Goal: Contribute content: Add original content to the website for others to see

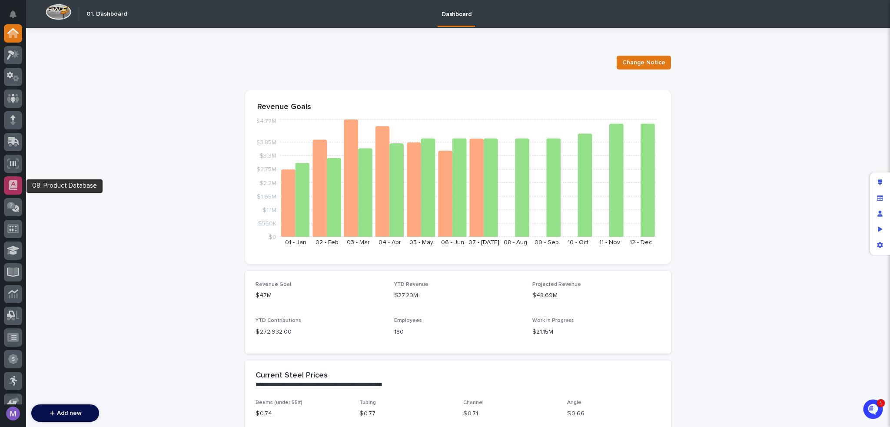
click at [19, 182] on div at bounding box center [13, 185] width 18 height 18
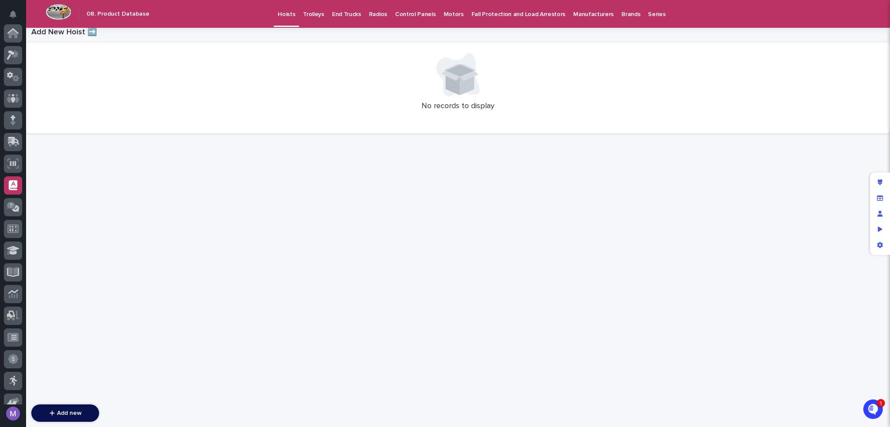
scroll to position [152, 0]
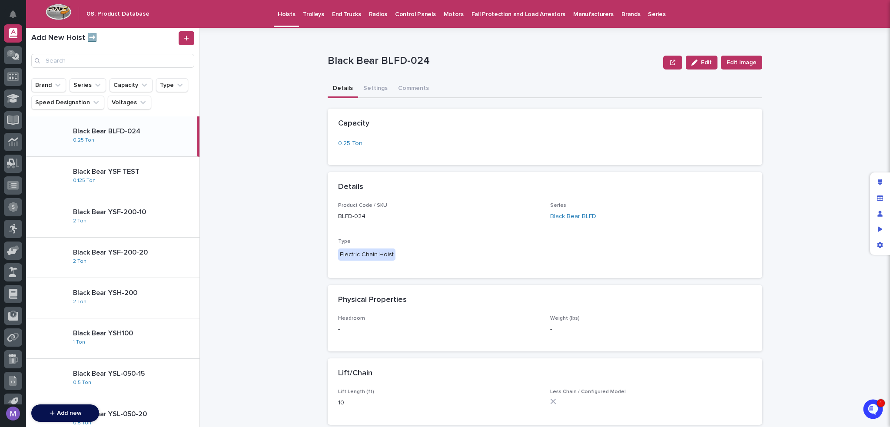
click at [311, 16] on p "Trolleys" at bounding box center [313, 9] width 21 height 18
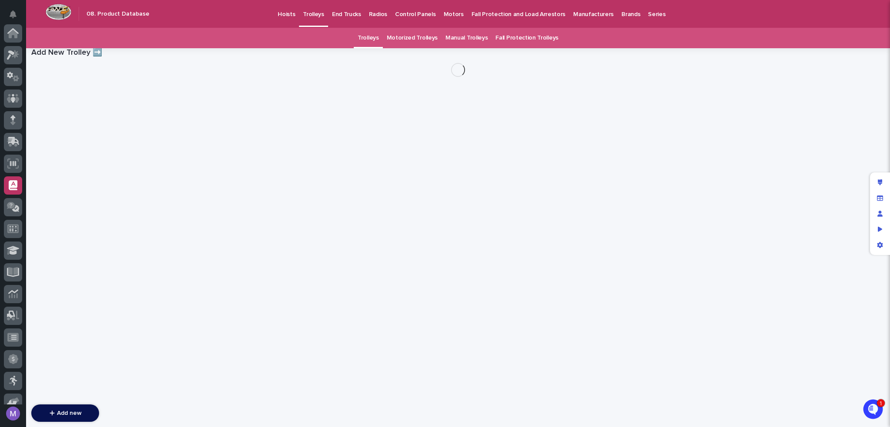
scroll to position [152, 0]
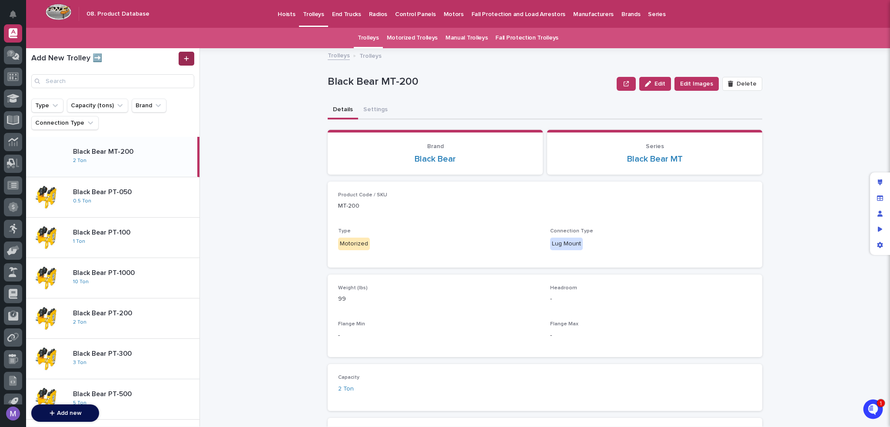
click at [185, 57] on icon at bounding box center [186, 59] width 5 height 6
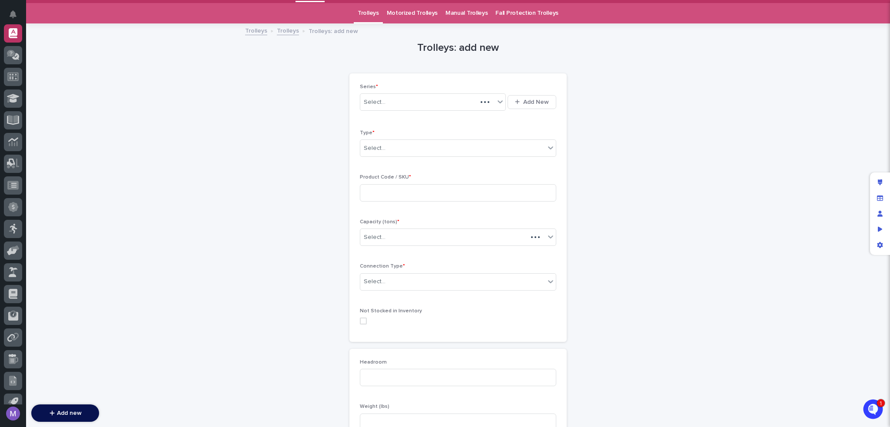
scroll to position [28, 0]
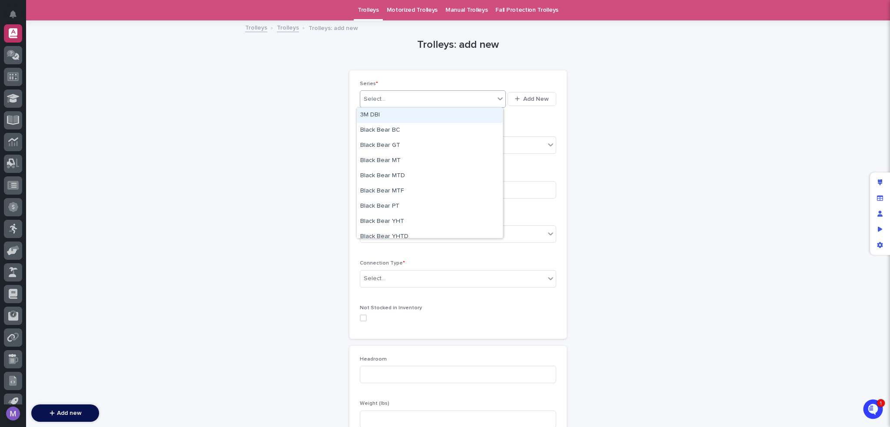
click at [411, 102] on div "Select..." at bounding box center [427, 99] width 134 height 14
click at [401, 146] on div "Black Bear GT" at bounding box center [430, 145] width 146 height 15
click at [401, 143] on div "Select..." at bounding box center [452, 145] width 185 height 14
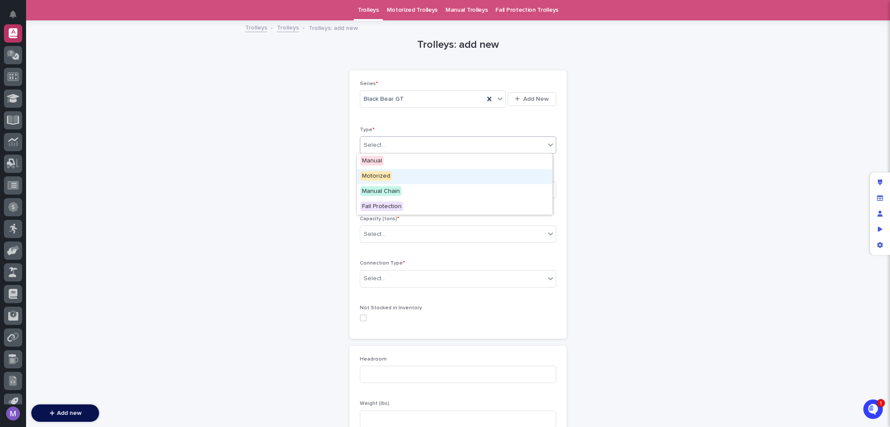
click at [394, 175] on div "Motorized" at bounding box center [454, 176] width 195 height 15
click at [411, 188] on input at bounding box center [458, 189] width 196 height 17
type input "TEST Trolley"
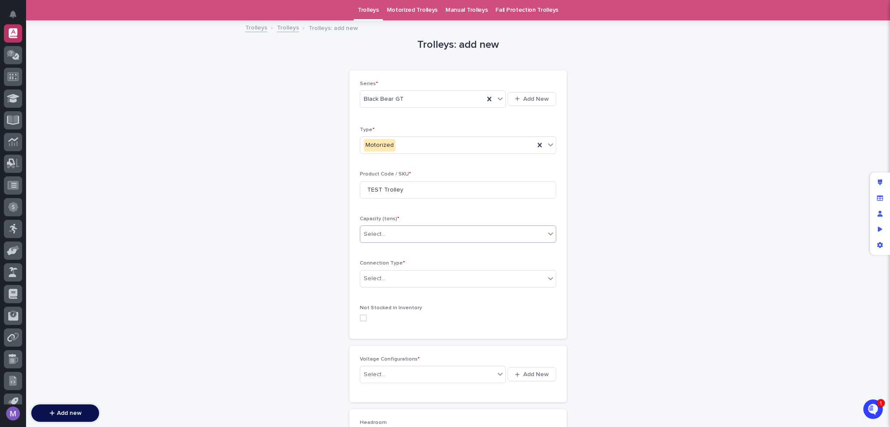
click at [400, 238] on div "Select..." at bounding box center [452, 234] width 185 height 14
click at [379, 278] on div "0.25 Ton" at bounding box center [454, 280] width 195 height 15
click at [394, 284] on div "Select..." at bounding box center [452, 279] width 185 height 14
click at [391, 311] on span "Hook Mount" at bounding box center [379, 310] width 38 height 10
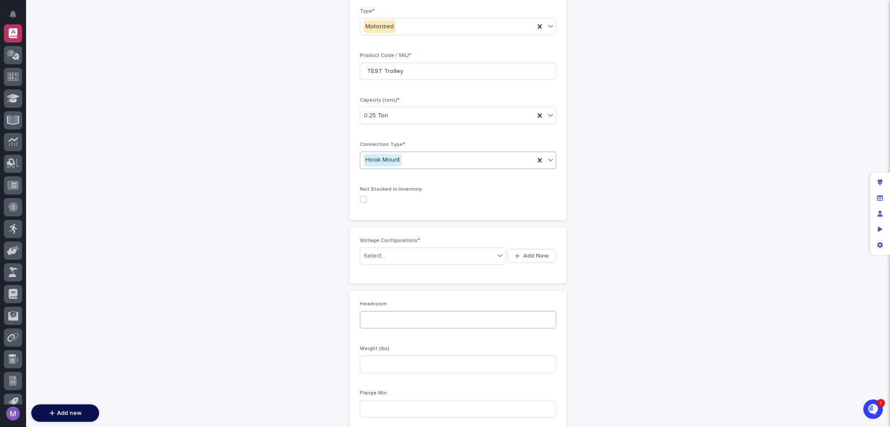
scroll to position [158, 0]
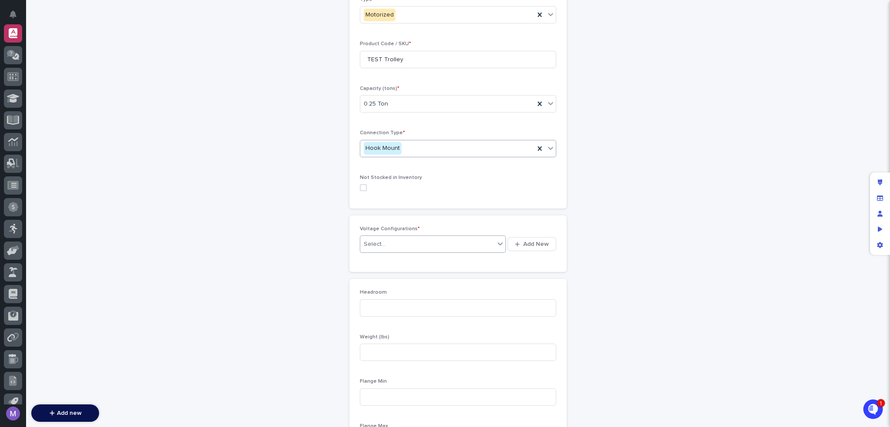
click at [421, 241] on div "Select..." at bounding box center [427, 244] width 134 height 14
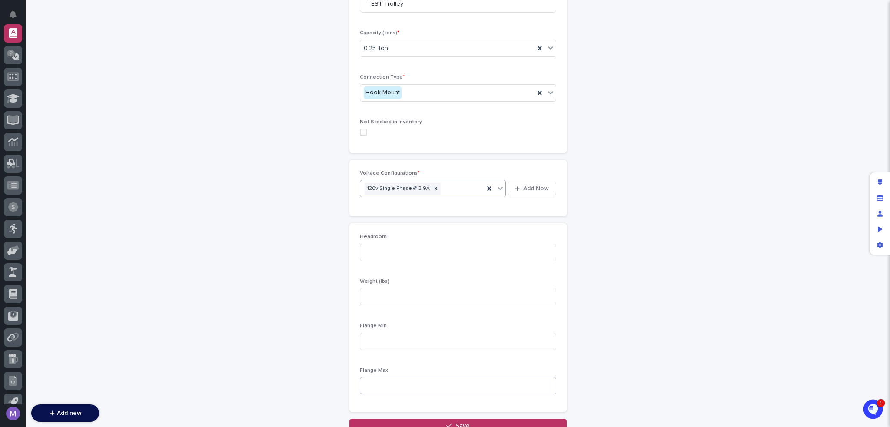
scroll to position [286, 0]
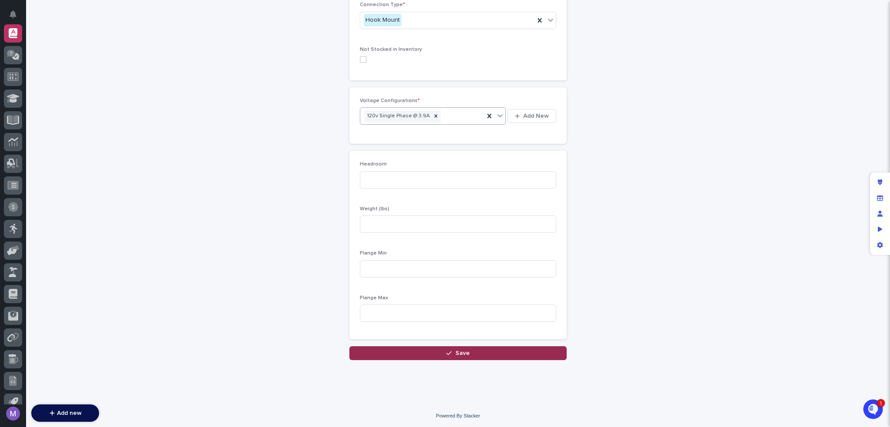
click at [448, 351] on icon "button" at bounding box center [448, 353] width 5 height 6
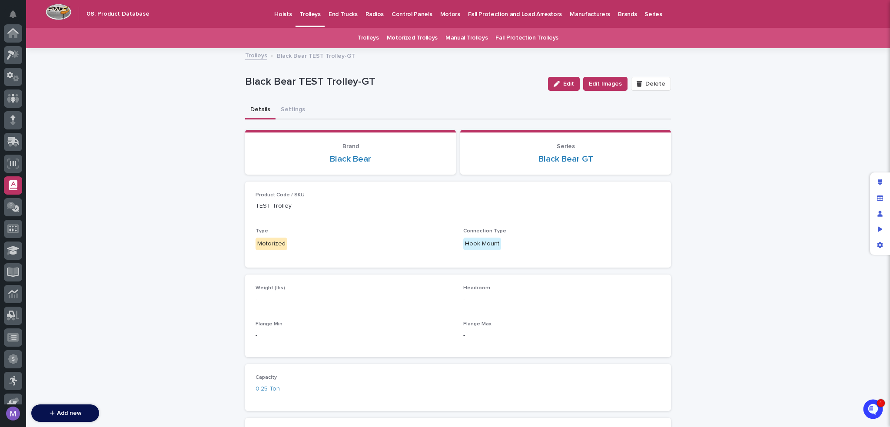
scroll to position [152, 0]
click at [333, 13] on p "End Trucks" at bounding box center [342, 9] width 29 height 18
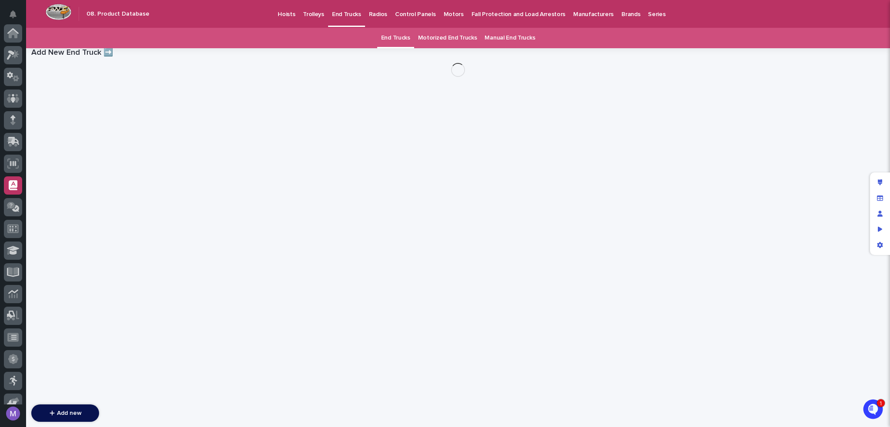
scroll to position [152, 0]
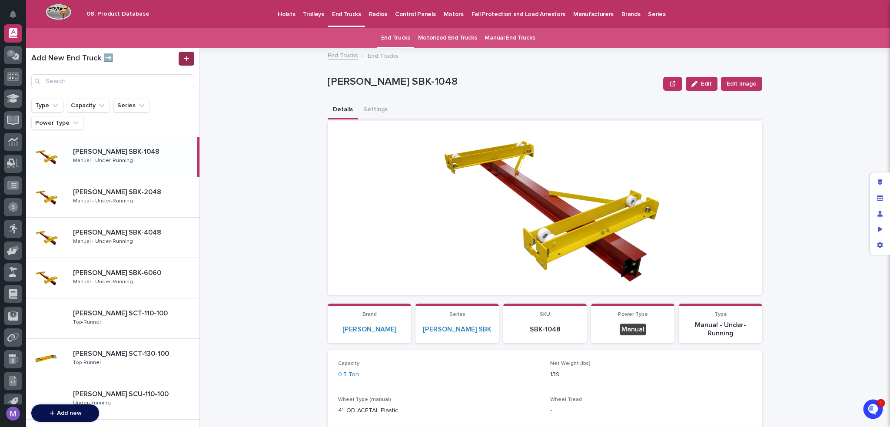
click at [186, 57] on icon at bounding box center [186, 58] width 5 height 5
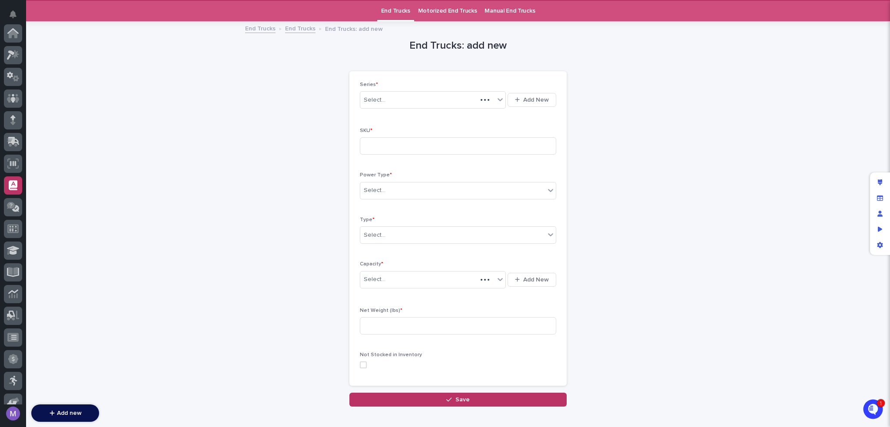
scroll to position [152, 0]
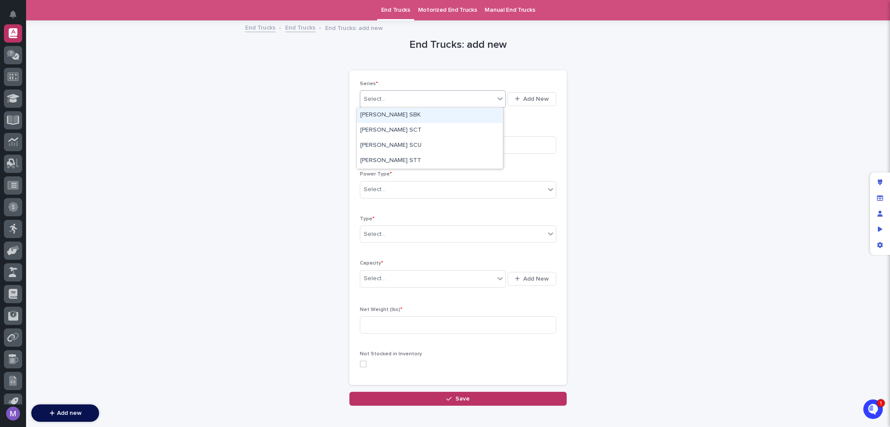
click at [395, 99] on div "Select..." at bounding box center [427, 99] width 134 height 14
click at [394, 150] on input at bounding box center [458, 144] width 196 height 17
type input "TEST End Truck"
click at [405, 192] on div "Select..." at bounding box center [452, 189] width 185 height 14
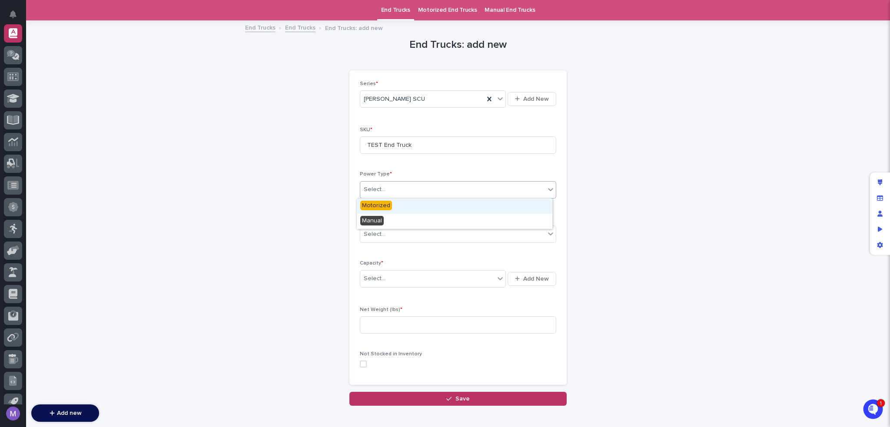
click at [396, 210] on div "Motorized" at bounding box center [454, 206] width 195 height 15
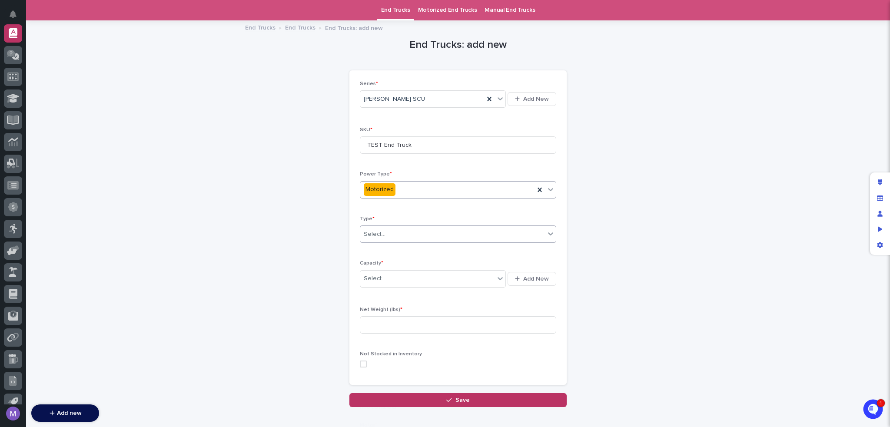
click at [391, 238] on div "Select..." at bounding box center [452, 234] width 185 height 14
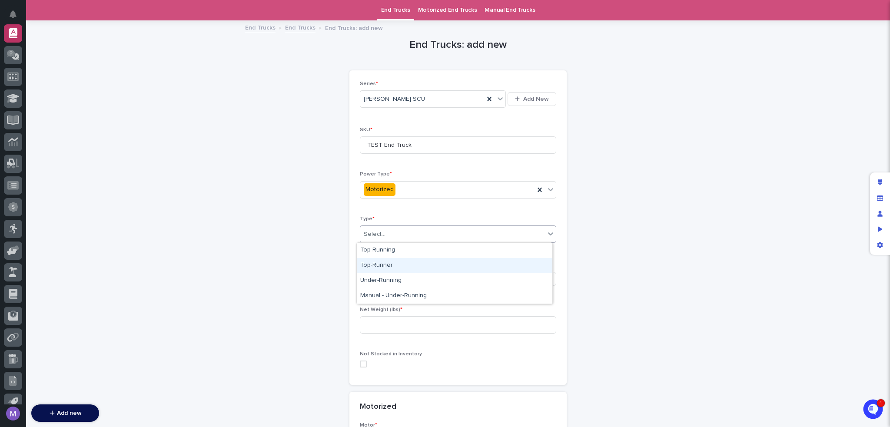
drag, startPoint x: 388, startPoint y: 256, endPoint x: 387, endPoint y: 268, distance: 11.9
click at [388, 259] on div "Top-Runner" at bounding box center [454, 265] width 195 height 15
click at [386, 281] on div "Select..." at bounding box center [427, 279] width 134 height 14
click at [395, 331] on input at bounding box center [458, 324] width 196 height 17
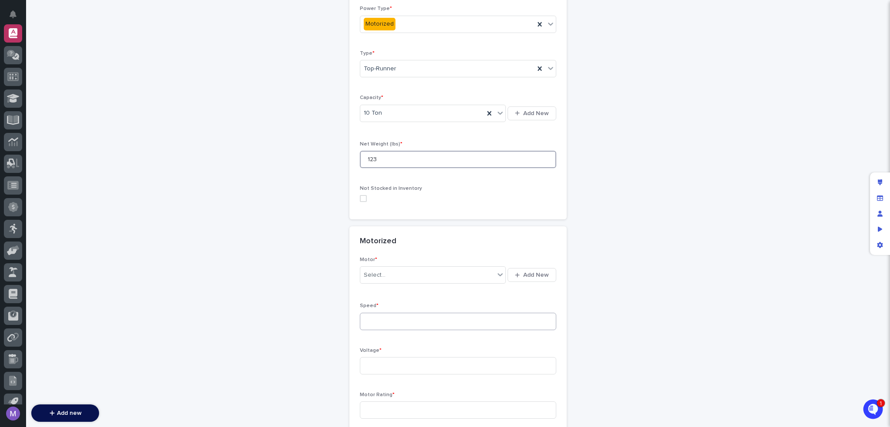
scroll to position [202, 0]
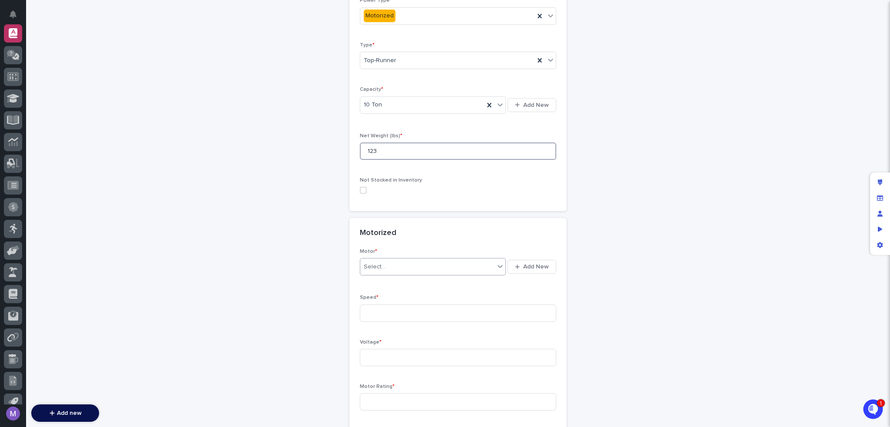
type input "123"
click at [393, 261] on div "Select..." at bounding box center [427, 267] width 134 height 14
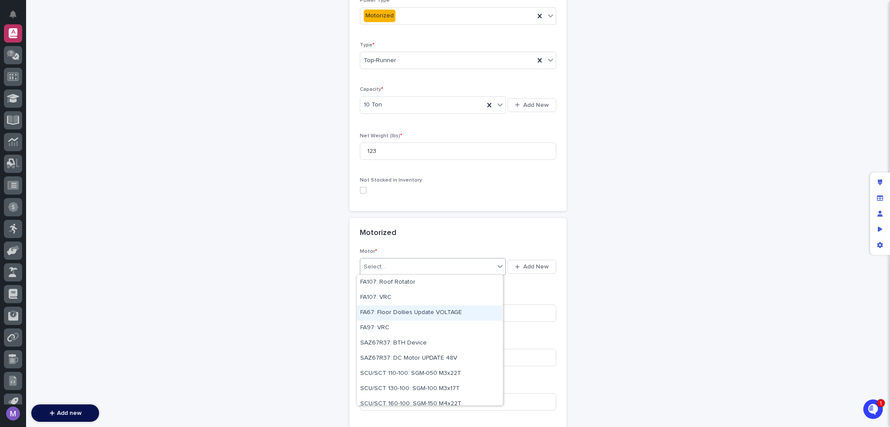
click at [384, 317] on div "FA67: Floor Dollies Update VOLTAGE" at bounding box center [430, 312] width 146 height 15
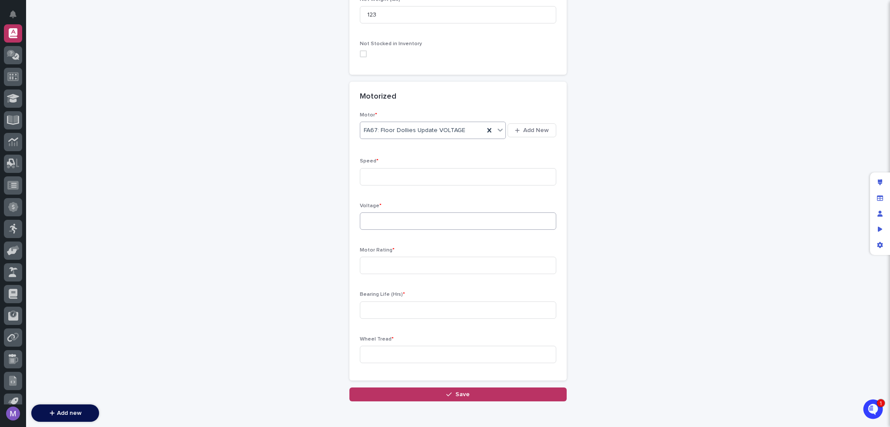
scroll to position [375, 0]
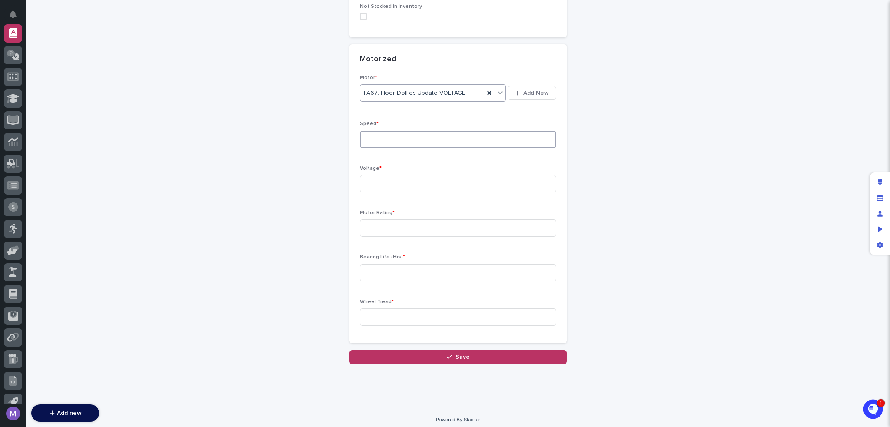
click at [394, 135] on input at bounding box center [458, 139] width 196 height 17
type input "45"
click at [380, 185] on input at bounding box center [458, 183] width 196 height 17
type input "25"
click at [381, 221] on input at bounding box center [458, 227] width 196 height 17
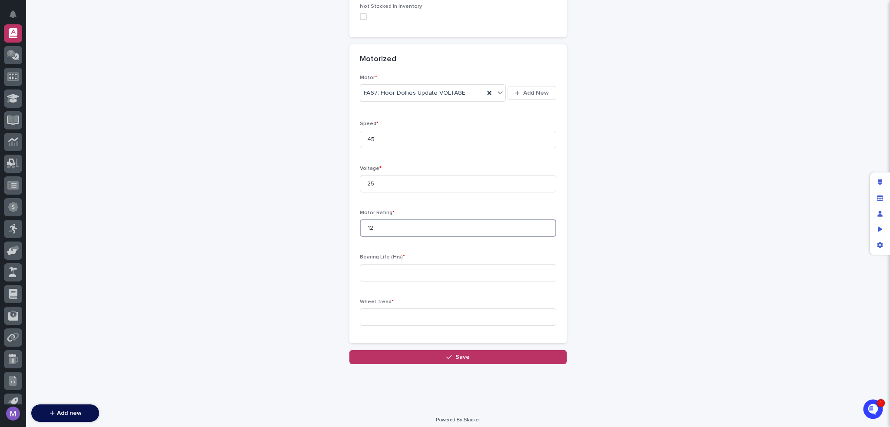
click at [389, 232] on input "12" at bounding box center [458, 227] width 196 height 17
type input "12"
click at [400, 276] on input at bounding box center [458, 272] width 196 height 17
type input "75"
click at [401, 311] on input at bounding box center [458, 316] width 196 height 17
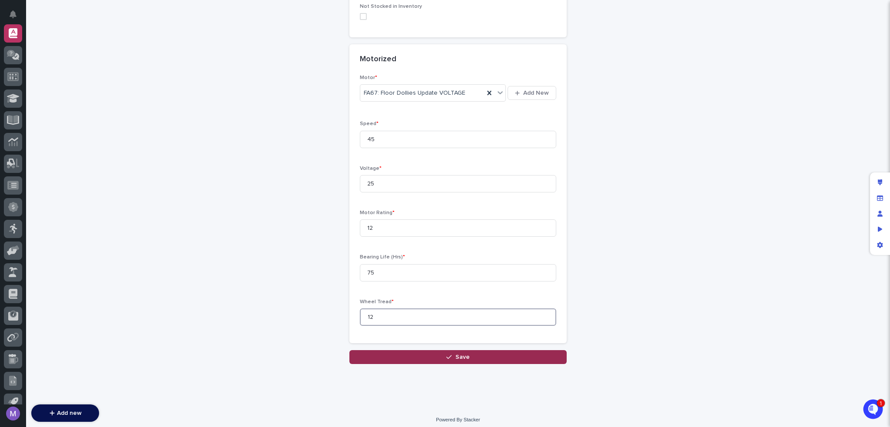
type input "12"
click at [447, 359] on icon "button" at bounding box center [448, 357] width 5 height 6
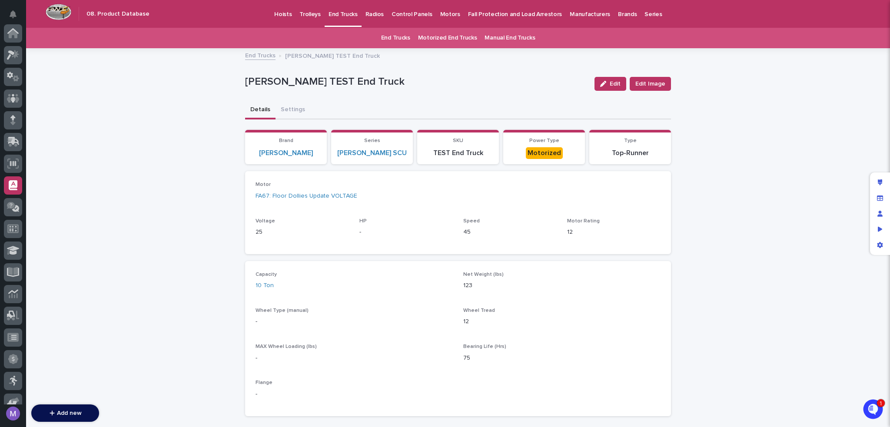
scroll to position [152, 0]
click at [367, 14] on p "Radios" at bounding box center [374, 9] width 18 height 18
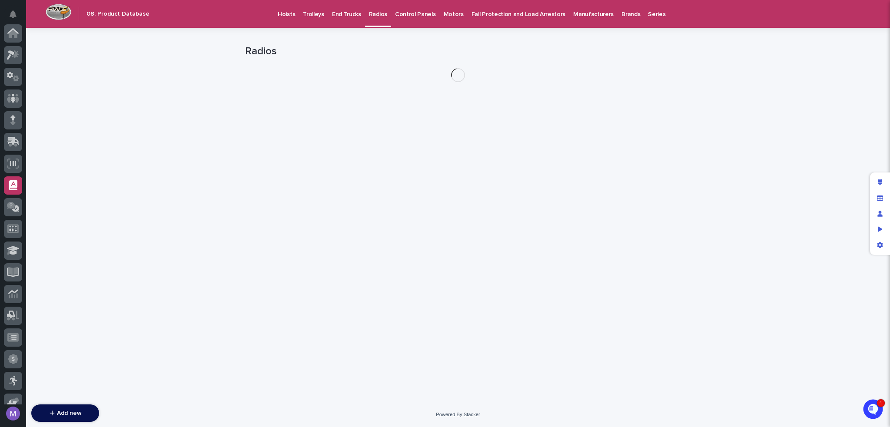
scroll to position [152, 0]
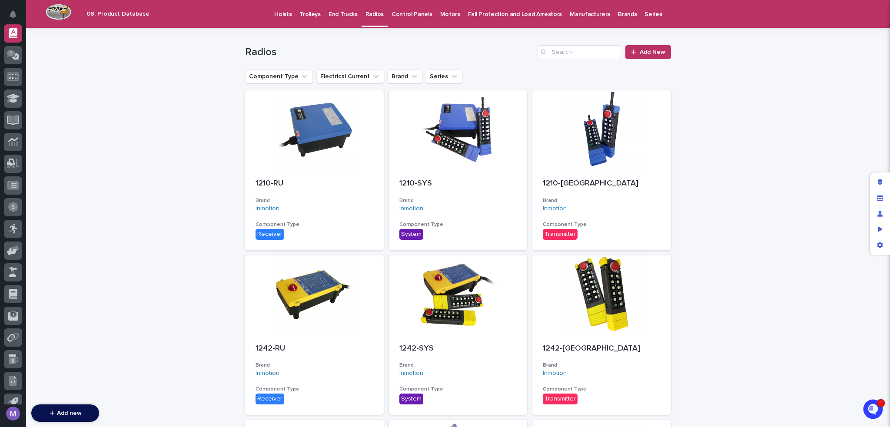
click at [325, 14] on div "End Trucks" at bounding box center [343, 9] width 37 height 18
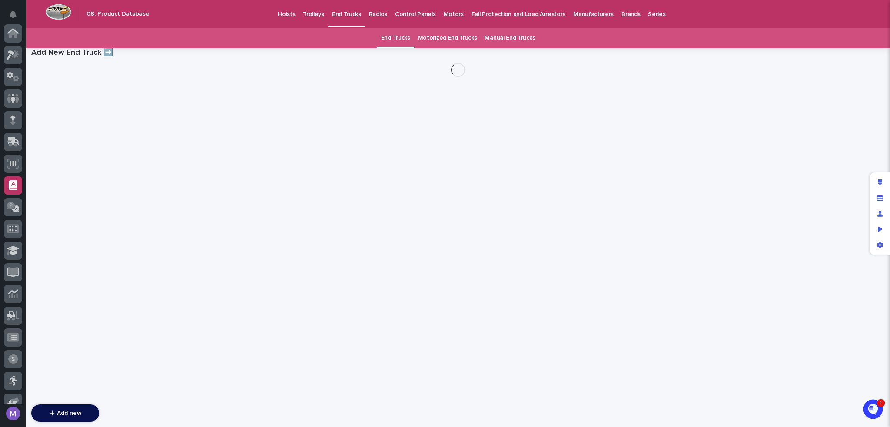
scroll to position [152, 0]
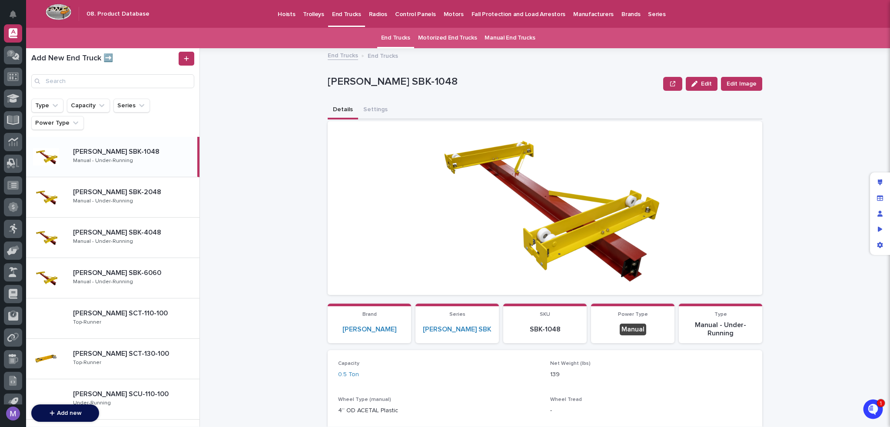
click at [299, 16] on div "Trolleys" at bounding box center [313, 9] width 29 height 18
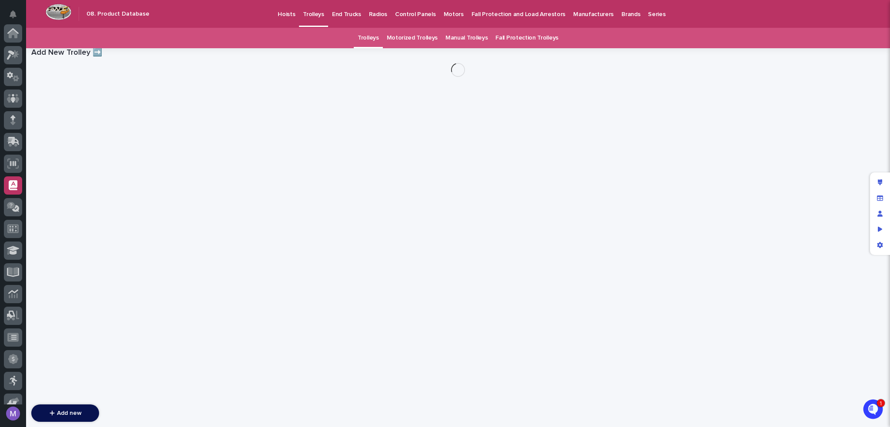
scroll to position [152, 0]
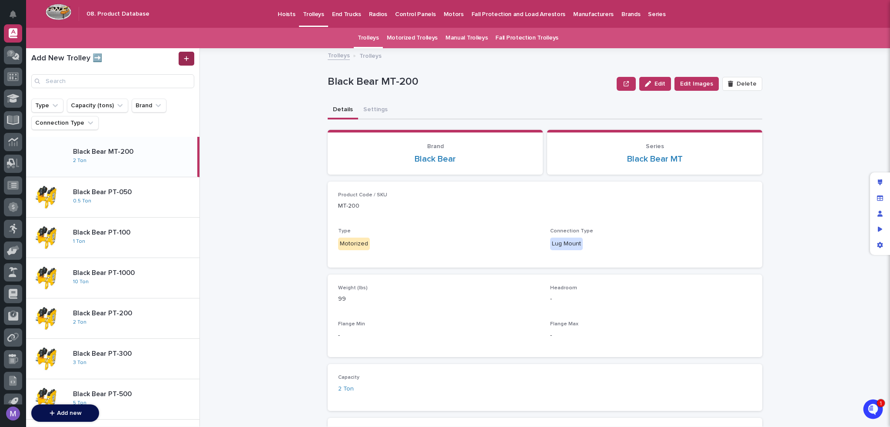
click at [187, 59] on icon at bounding box center [186, 59] width 5 height 6
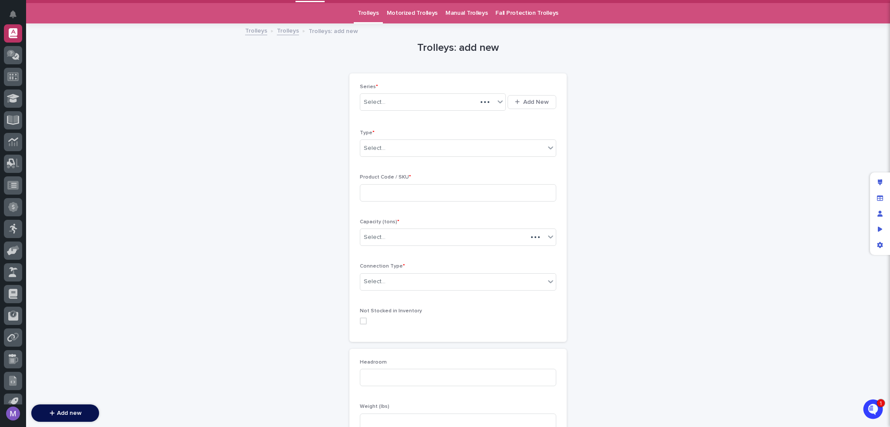
scroll to position [28, 0]
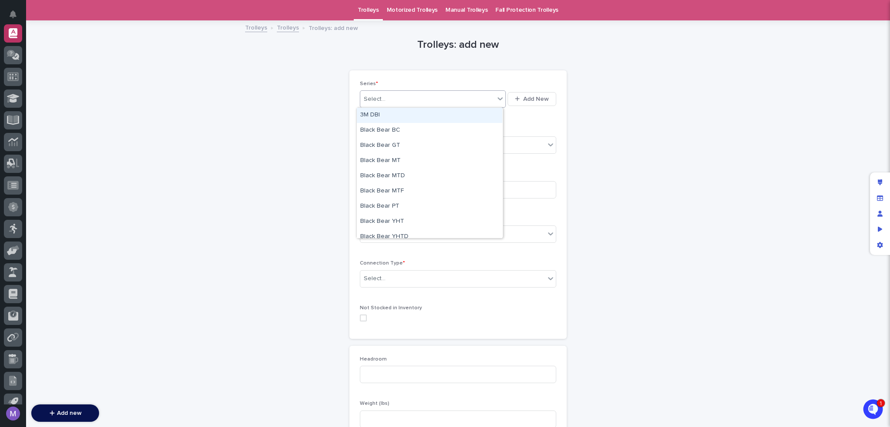
click at [417, 99] on div "Select..." at bounding box center [427, 99] width 134 height 14
click at [417, 142] on div "Select..." at bounding box center [452, 145] width 185 height 14
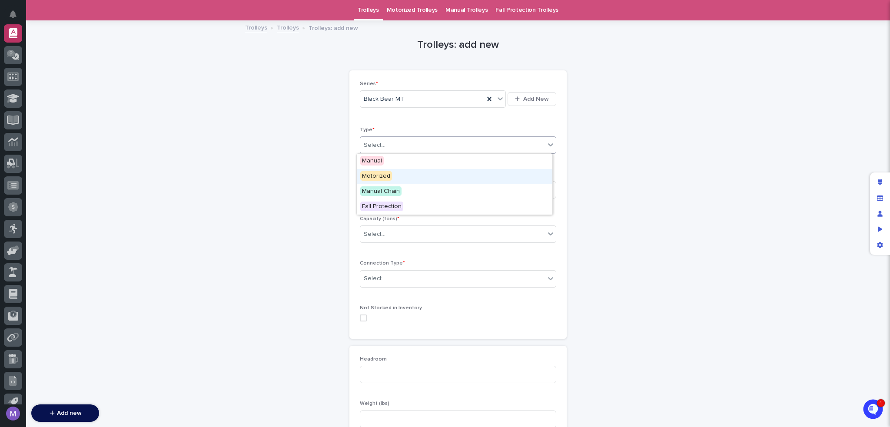
click at [407, 177] on div "Motorized" at bounding box center [454, 176] width 195 height 15
click at [414, 191] on input at bounding box center [458, 189] width 196 height 17
type input "test"
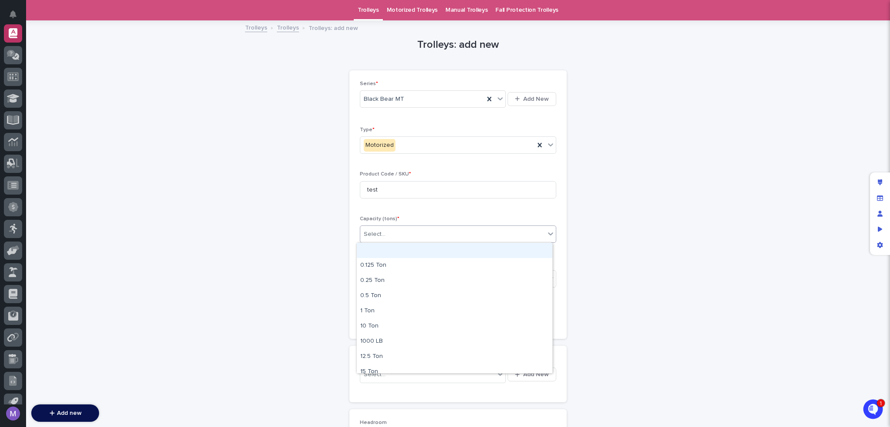
click at [405, 232] on div "Select..." at bounding box center [452, 234] width 185 height 14
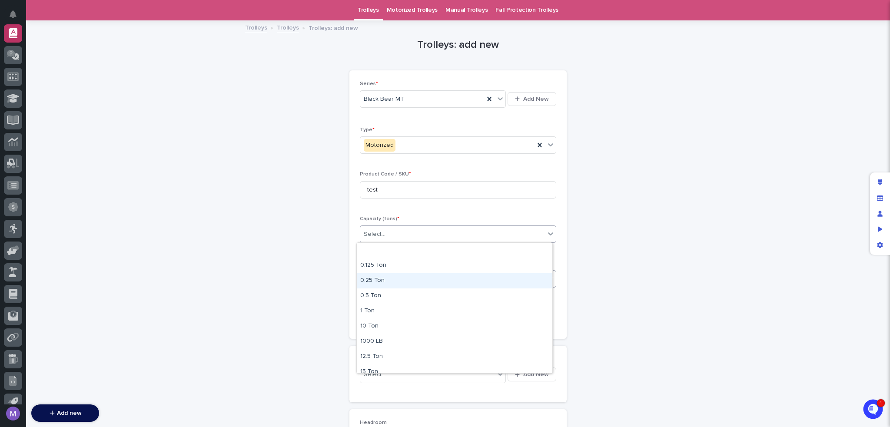
click at [399, 280] on div "0.25 Ton" at bounding box center [454, 280] width 195 height 15
click at [417, 280] on div "Select..." at bounding box center [452, 279] width 185 height 14
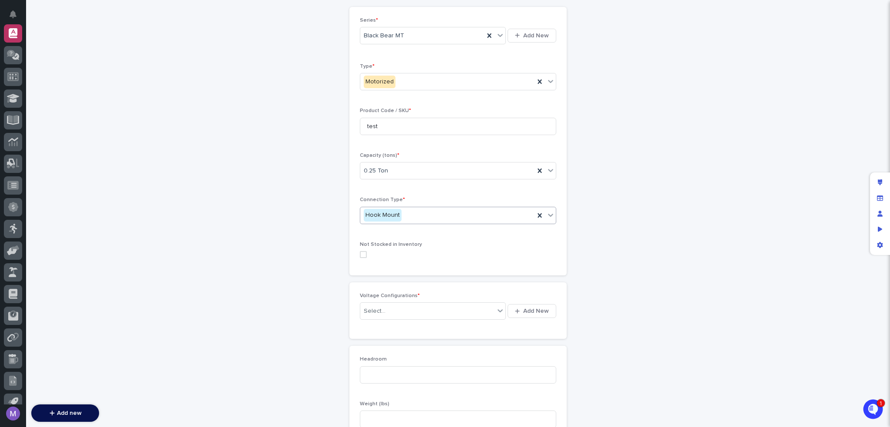
scroll to position [202, 0]
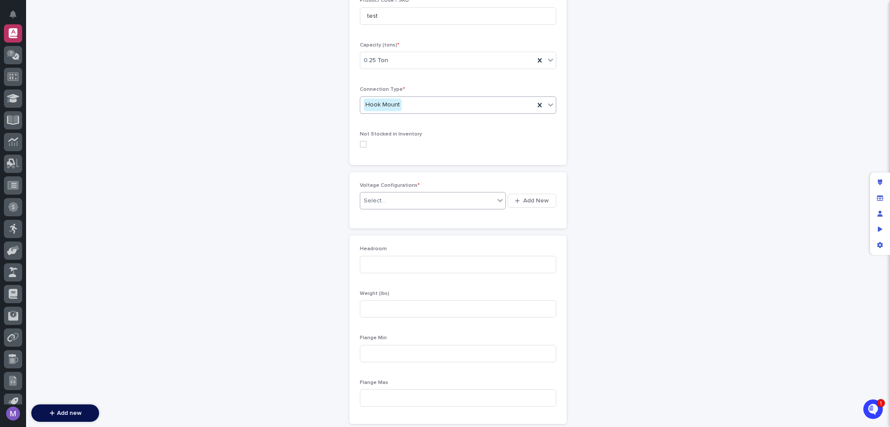
click at [417, 197] on div "Select..." at bounding box center [427, 201] width 134 height 14
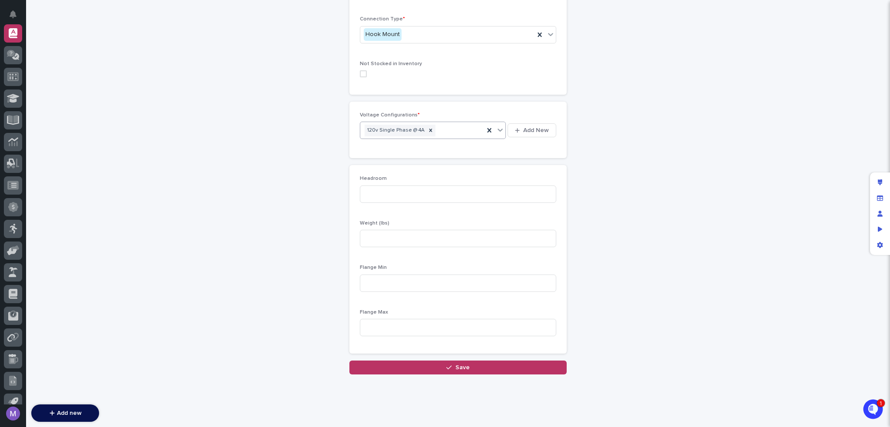
scroll to position [286, 0]
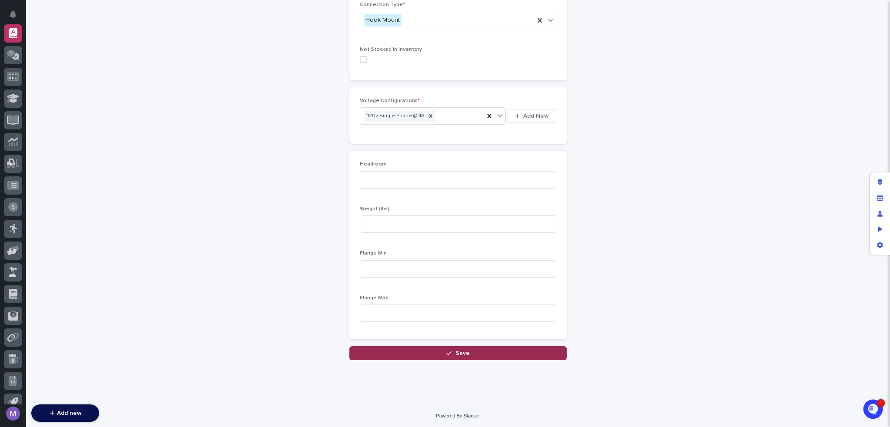
click at [459, 350] on span "Save" at bounding box center [462, 353] width 14 height 6
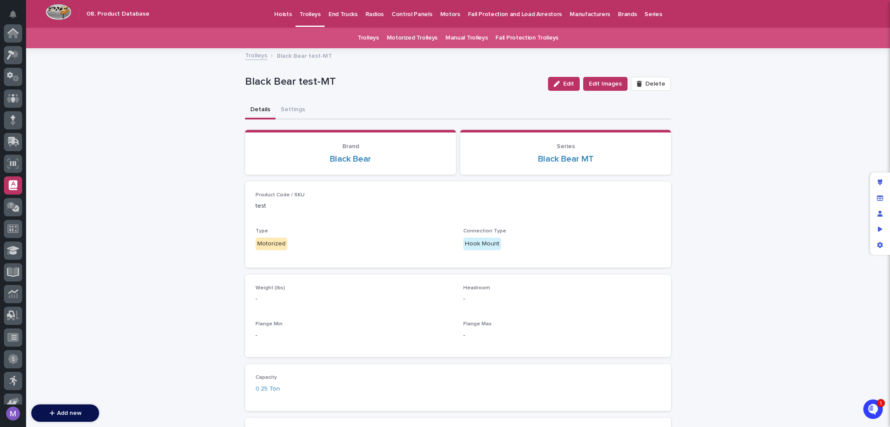
scroll to position [152, 0]
click at [257, 57] on link "Trolleys" at bounding box center [256, 55] width 22 height 10
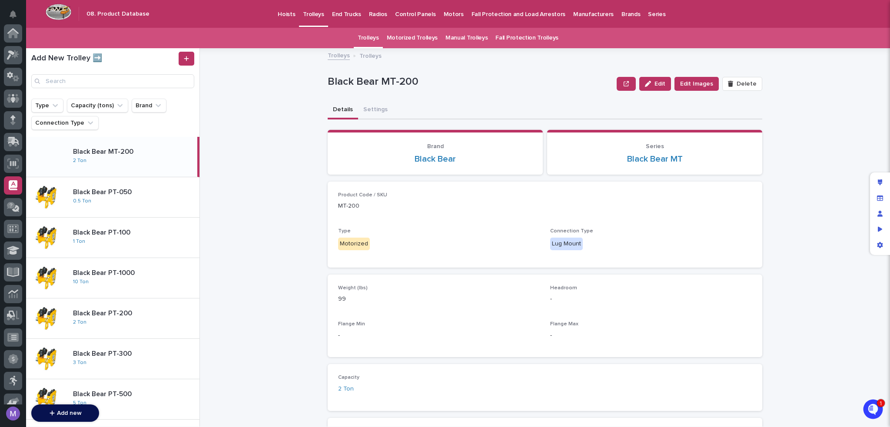
scroll to position [152, 0]
click at [193, 55] on link at bounding box center [187, 59] width 16 height 14
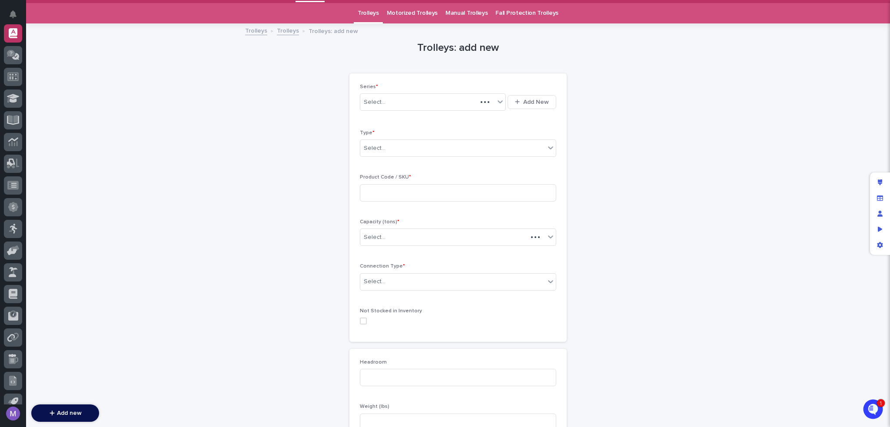
scroll to position [28, 0]
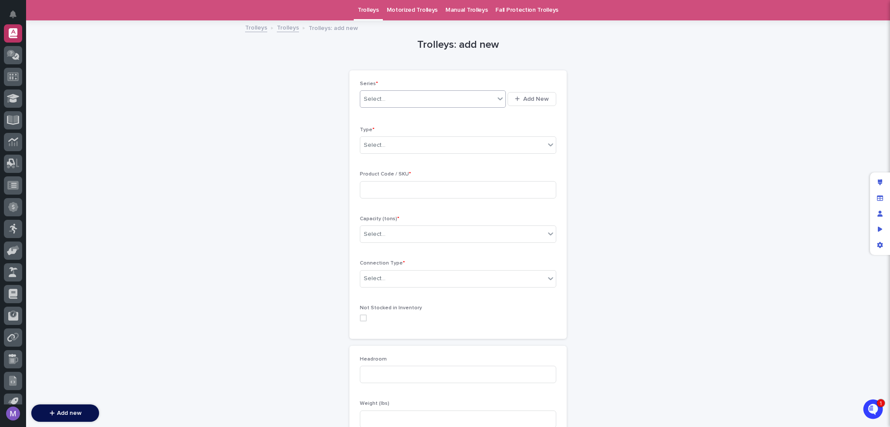
click at [433, 97] on div "Select..." at bounding box center [427, 99] width 134 height 14
click at [411, 214] on div "Black Bear YHT" at bounding box center [430, 221] width 146 height 15
click at [387, 151] on div "Select..." at bounding box center [452, 145] width 185 height 14
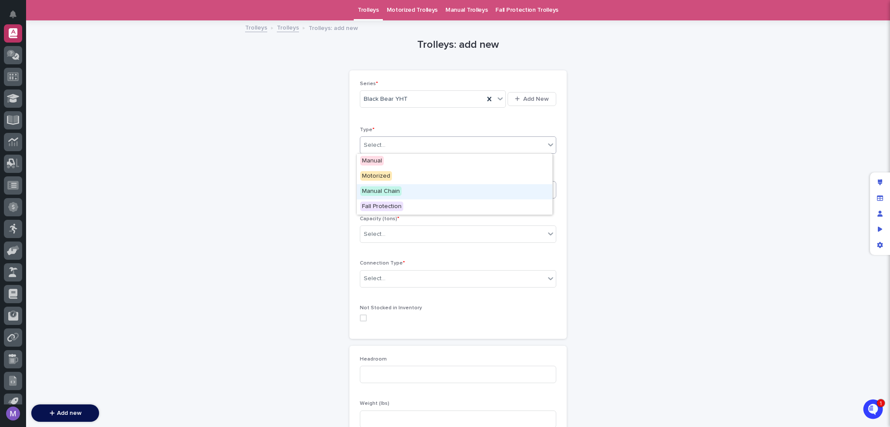
click at [391, 191] on span "Manual Chain" at bounding box center [380, 191] width 41 height 10
click at [391, 186] on input at bounding box center [458, 189] width 196 height 17
type input "TEST"
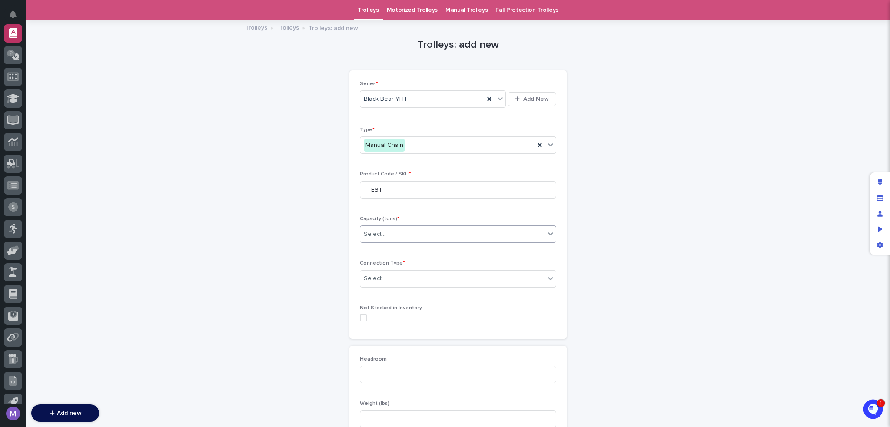
click at [402, 235] on div "Select..." at bounding box center [452, 234] width 185 height 14
click at [430, 351] on div "12.5 Ton" at bounding box center [454, 356] width 195 height 15
click at [398, 277] on div "Select..." at bounding box center [452, 279] width 185 height 14
click at [399, 313] on div "Hook Mount" at bounding box center [454, 309] width 195 height 15
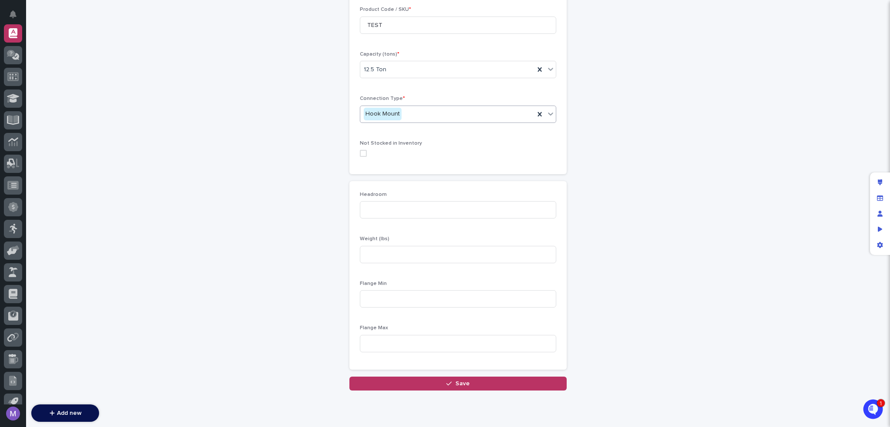
scroll to position [223, 0]
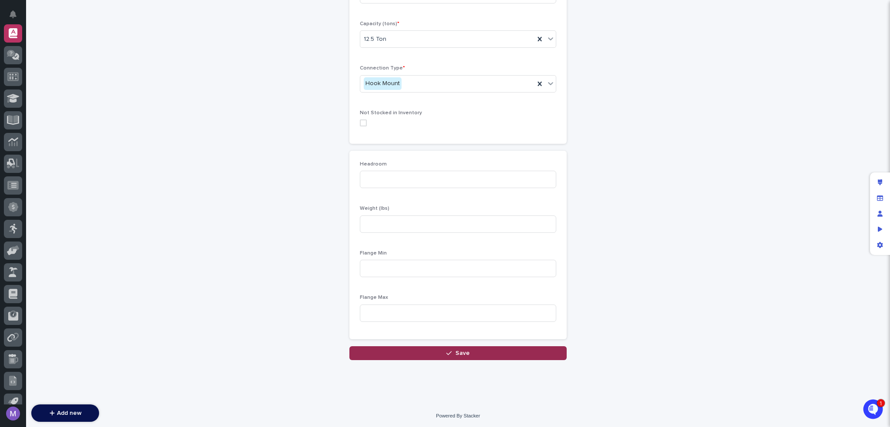
click at [436, 351] on button "Save" at bounding box center [457, 353] width 217 height 14
